Goal: Check status: Check status

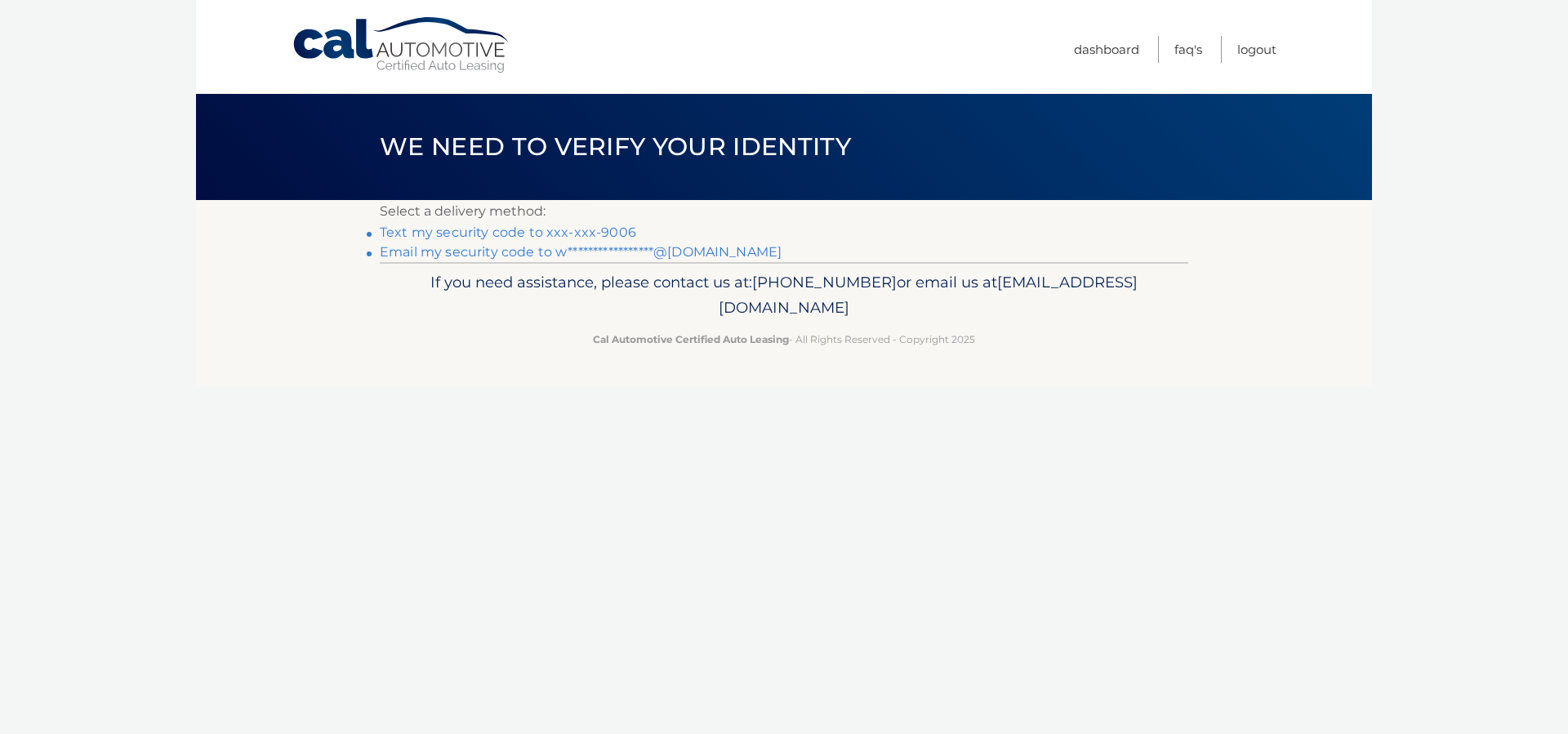
click at [549, 229] on link "Text my security code to xxx-xxx-9006" at bounding box center [507, 232] width 256 height 16
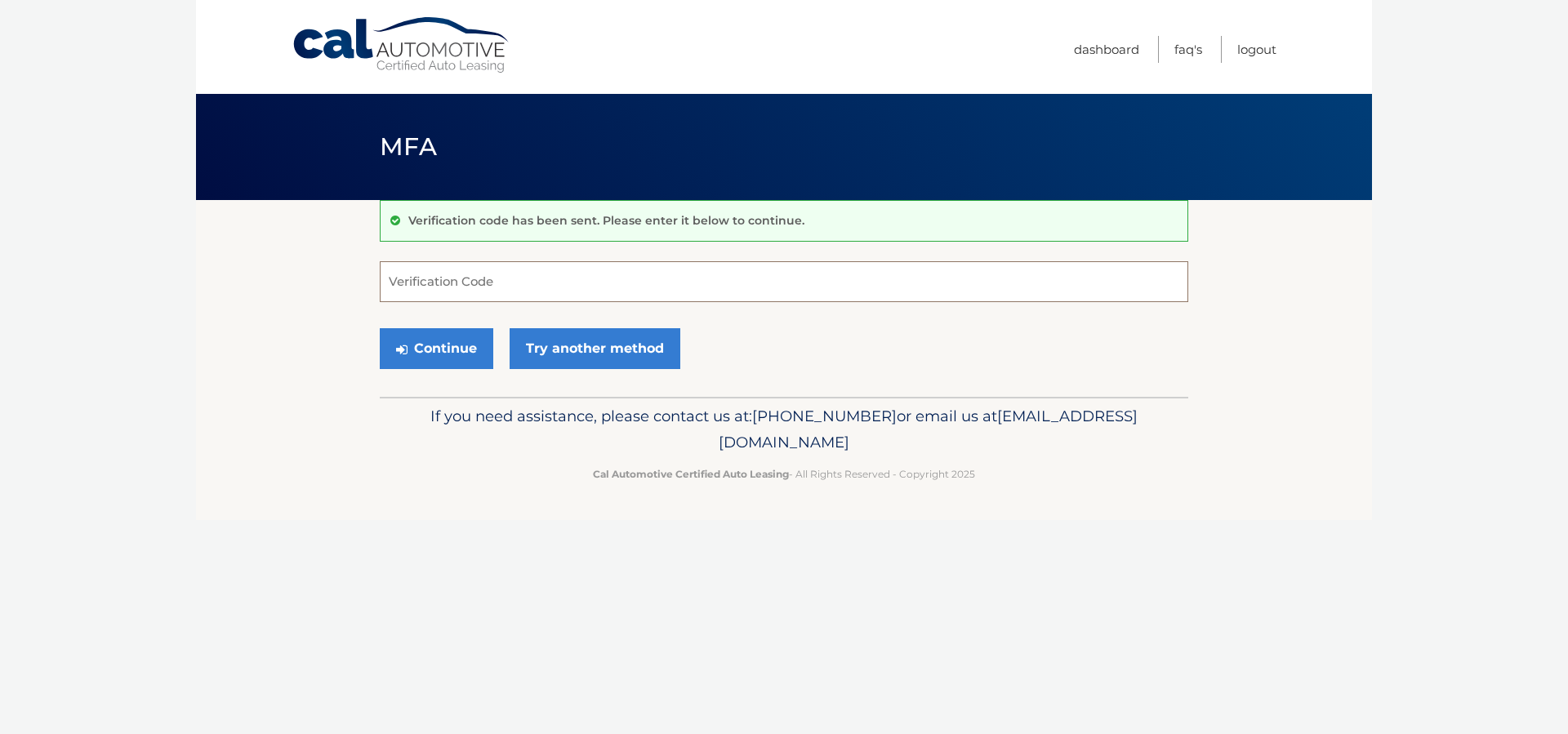
click at [538, 261] on input "Verification Code" at bounding box center [783, 282] width 808 height 41
type input "589693"
click at [472, 345] on button "Continue" at bounding box center [436, 349] width 114 height 41
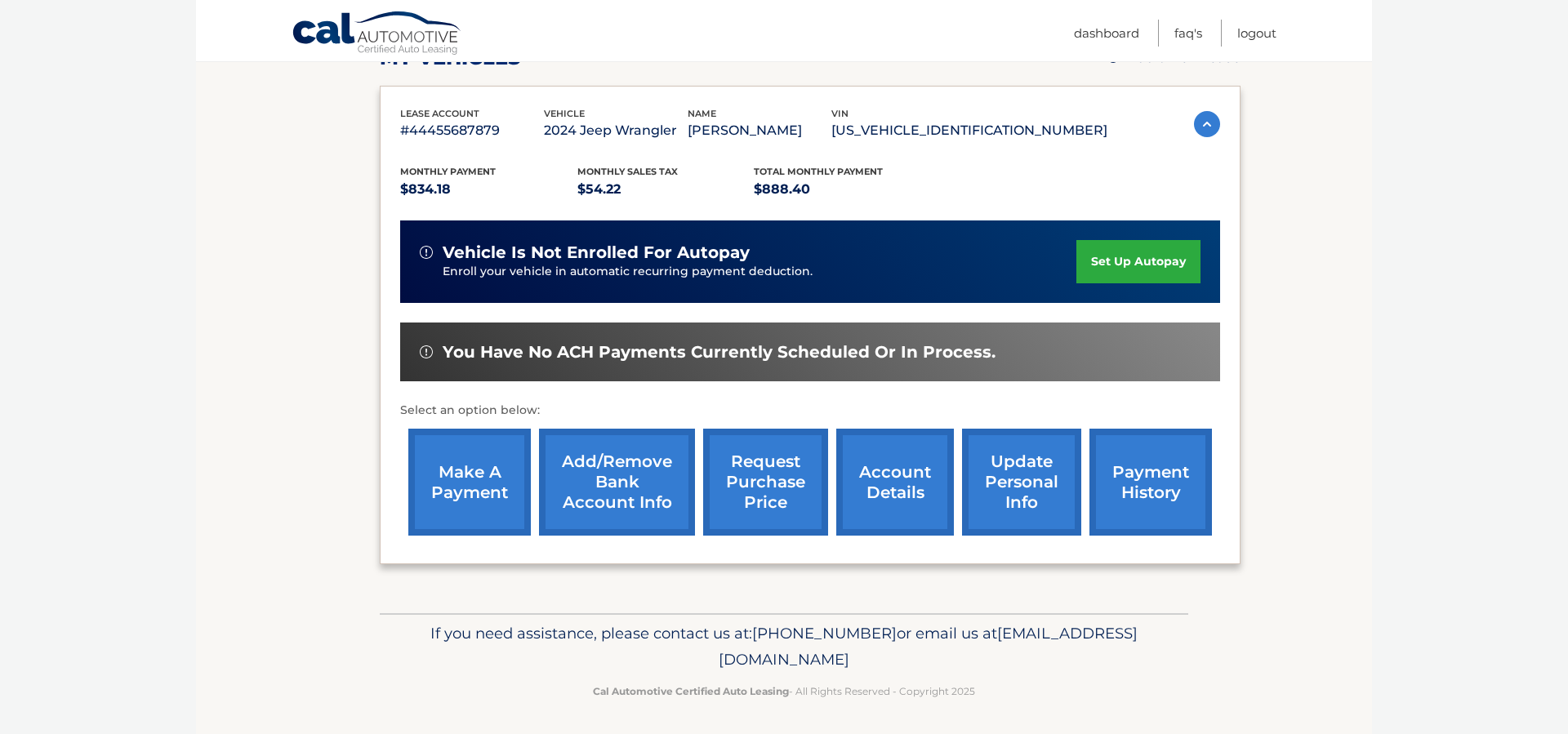
scroll to position [252, 0]
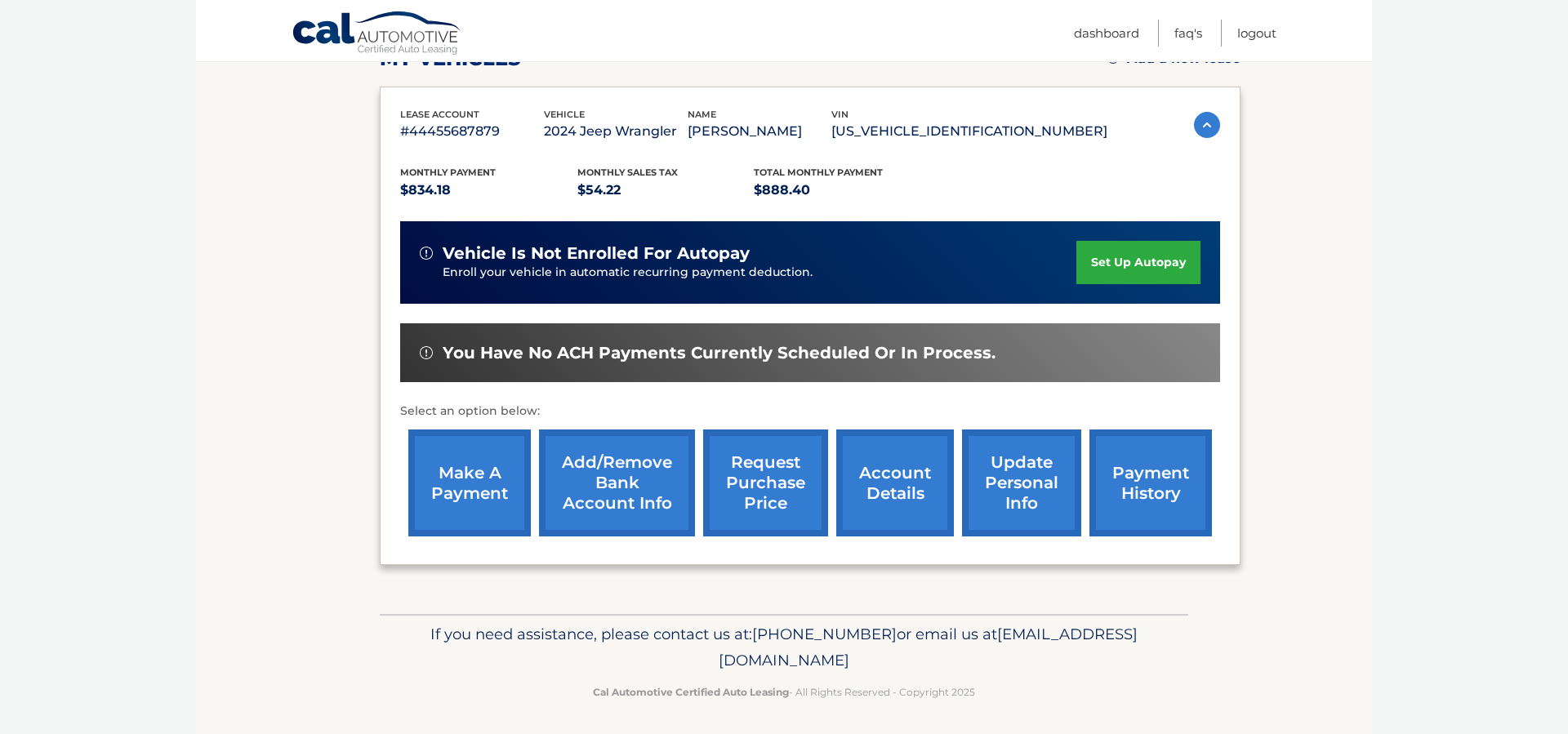
click at [1158, 488] on link "payment history" at bounding box center [1149, 483] width 122 height 107
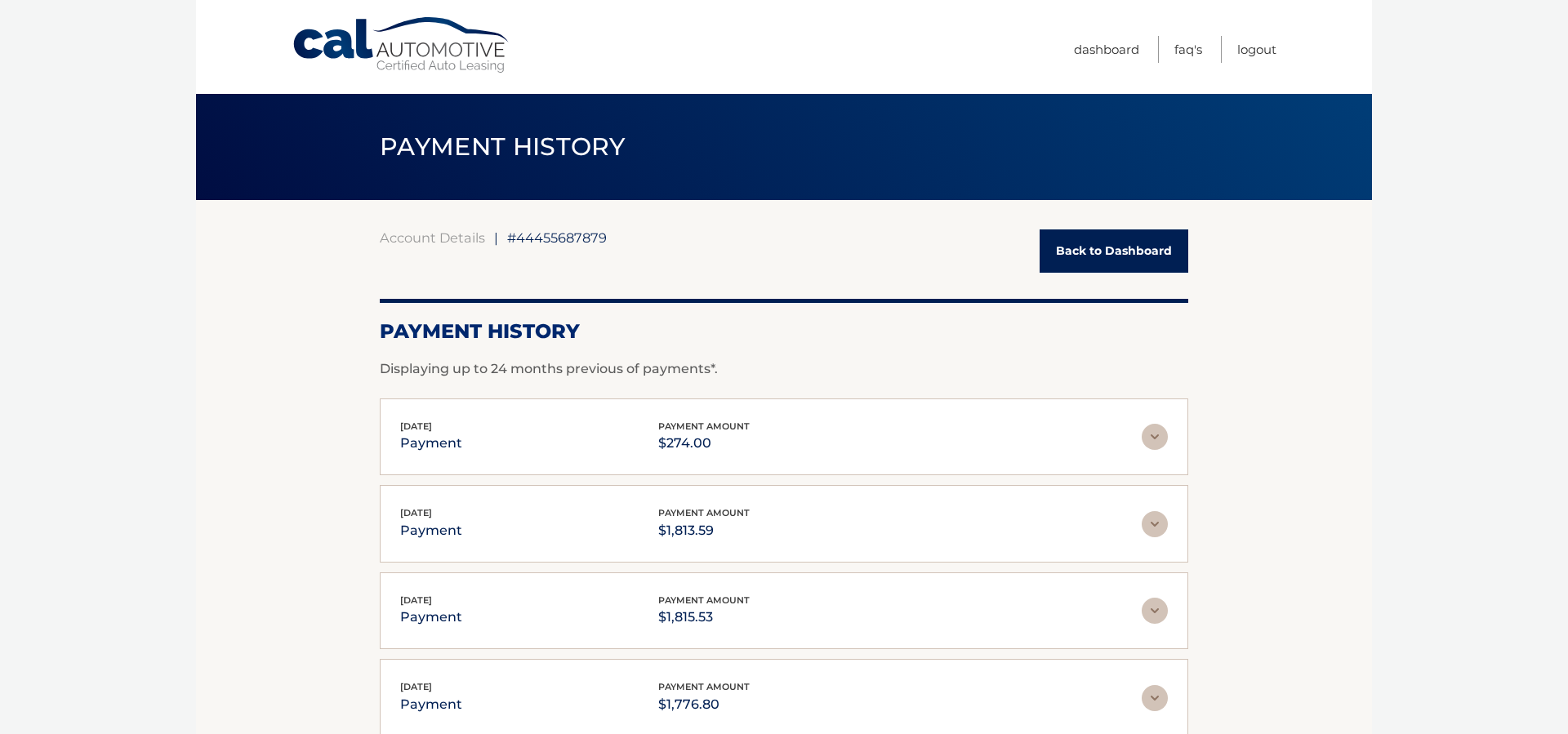
click at [1133, 412] on div "Sep 19, 2025 payment payment amount $274.00 Late Charges $0.00 Miscelleneous Ch…" at bounding box center [783, 436] width 808 height 77
click at [1155, 436] on img at bounding box center [1154, 437] width 26 height 26
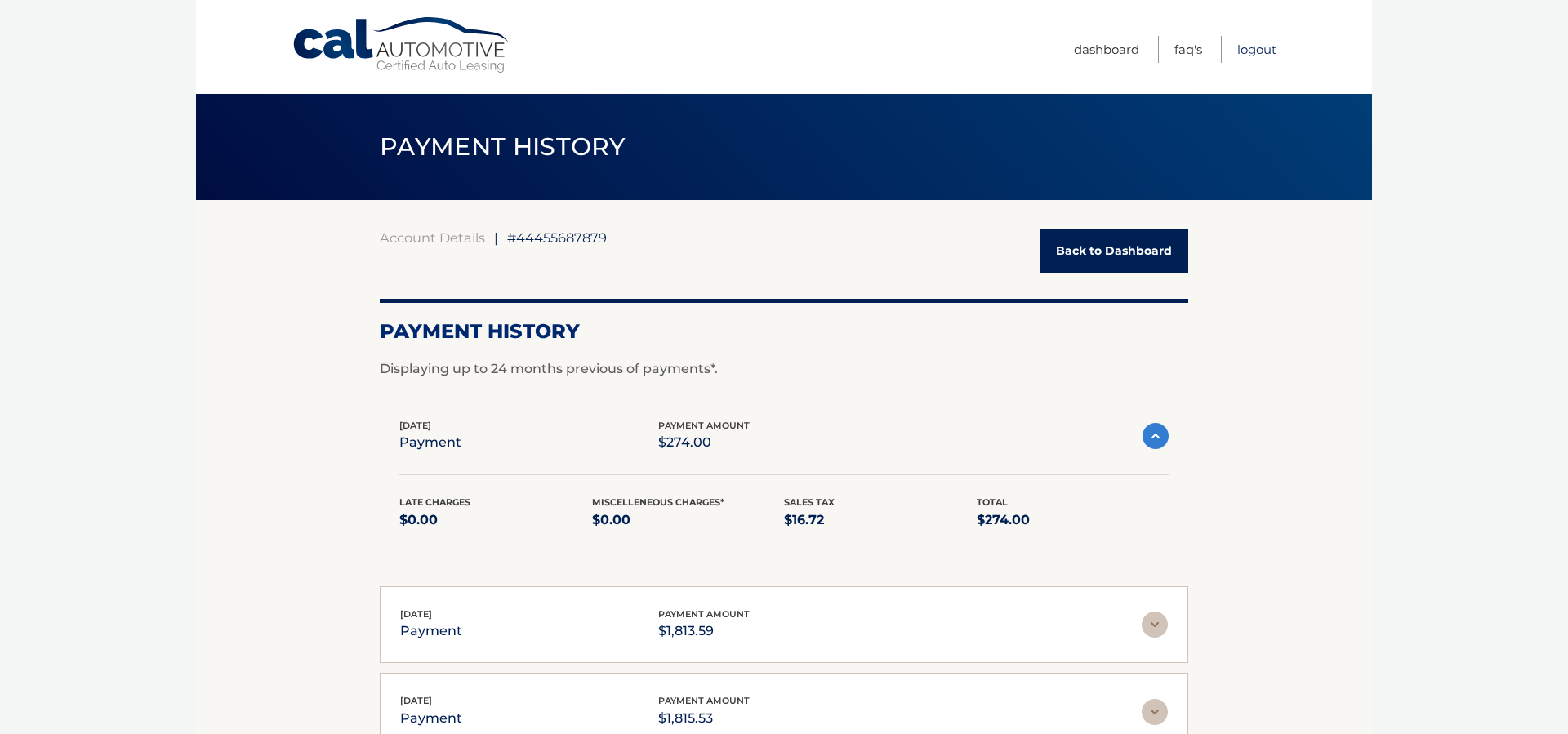
click at [1253, 55] on link "Logout" at bounding box center [1257, 49] width 39 height 27
